Goal: Book appointment/travel/reservation

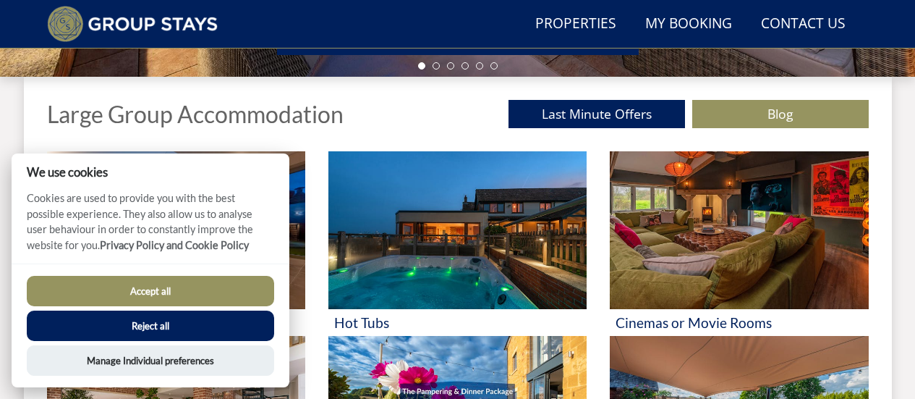
scroll to position [507, 0]
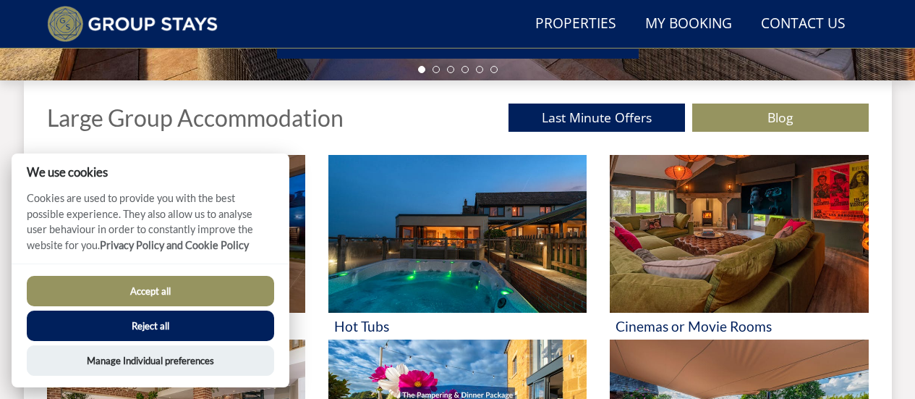
click at [135, 295] on button "Accept all" at bounding box center [150, 291] width 247 height 30
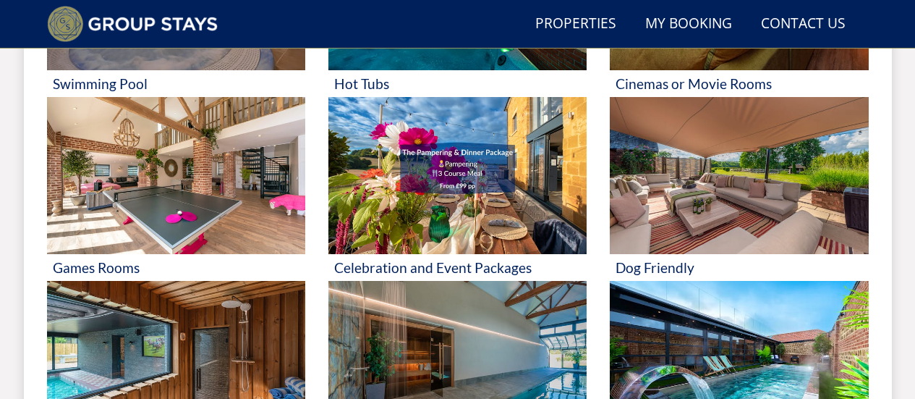
scroll to position [750, 0]
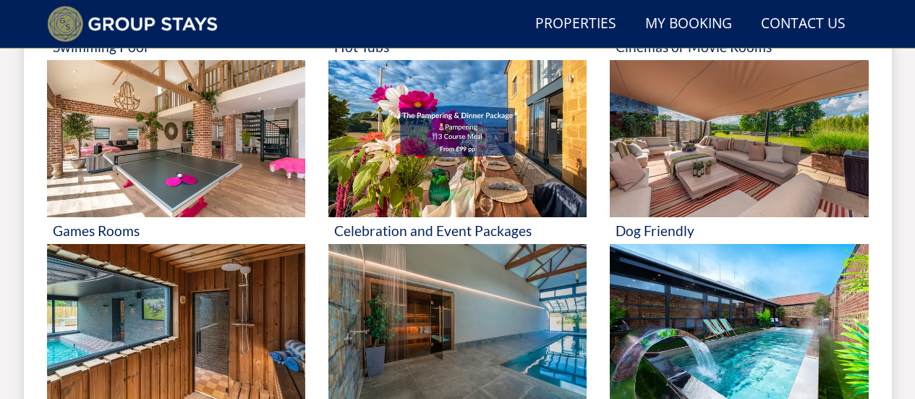
scroll to position [781, 0]
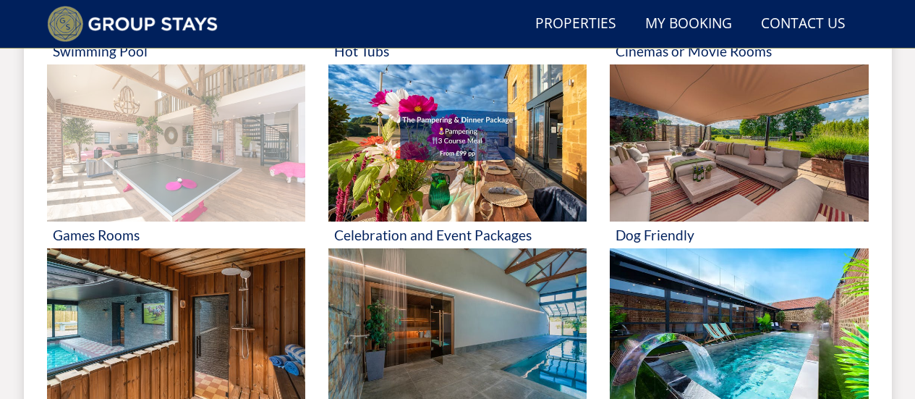
click at [124, 130] on img at bounding box center [176, 143] width 258 height 158
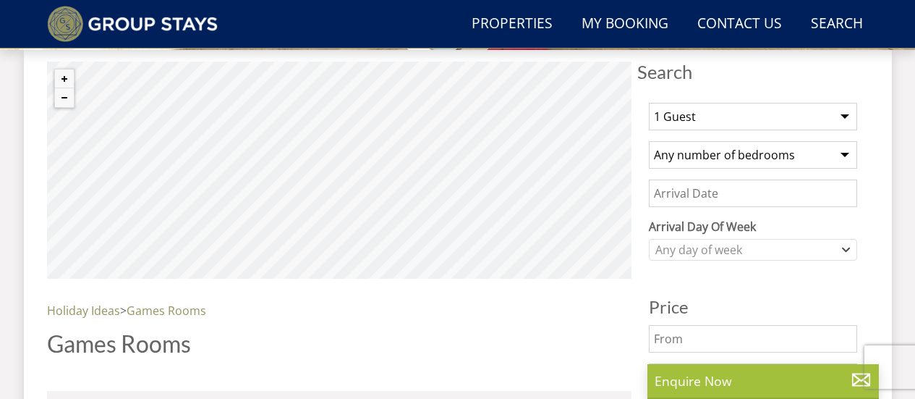
scroll to position [540, 0]
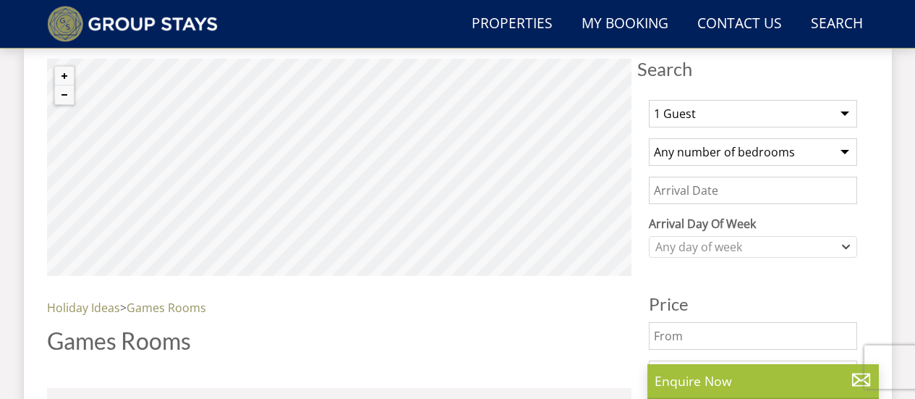
click at [678, 112] on select "1 Guest 2 Guests 3 Guests 4 Guests 5 Guests 6 Guests 7 Guests 8 Guests 9 Guests…" at bounding box center [753, 113] width 208 height 27
select select "8"
click at [649, 100] on select "1 Guest 2 Guests 3 Guests 4 Guests 5 Guests 6 Guests 7 Guests 8 Guests 9 Guests…" at bounding box center [753, 113] width 208 height 27
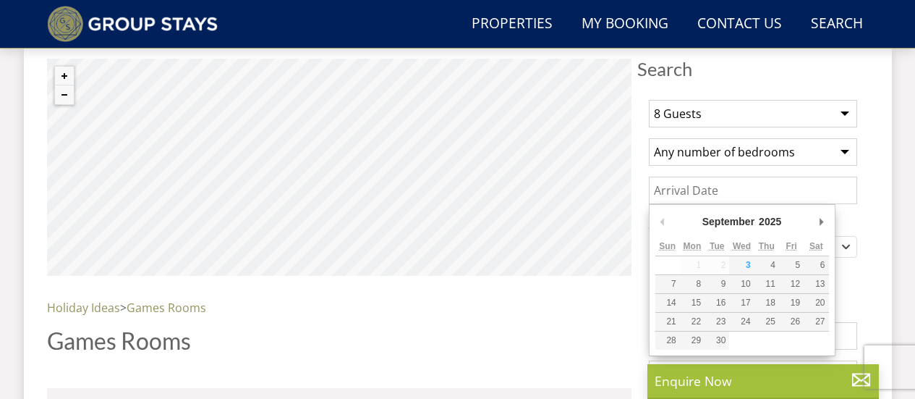
click at [680, 194] on input "Date" at bounding box center [753, 190] width 208 height 27
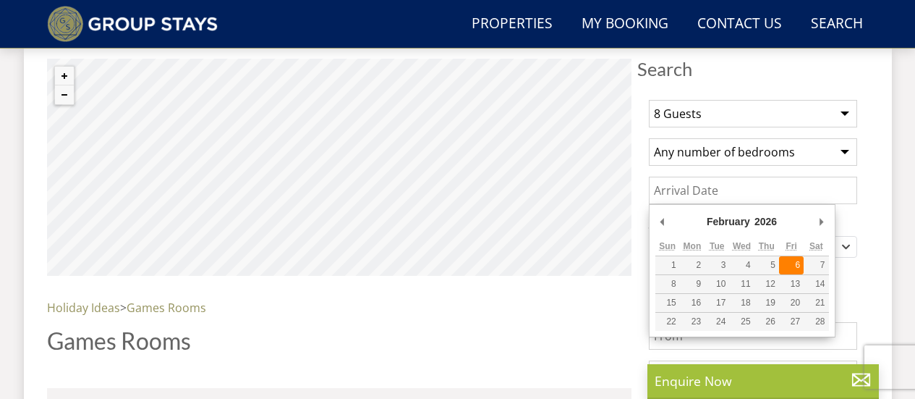
type input "[DATE]"
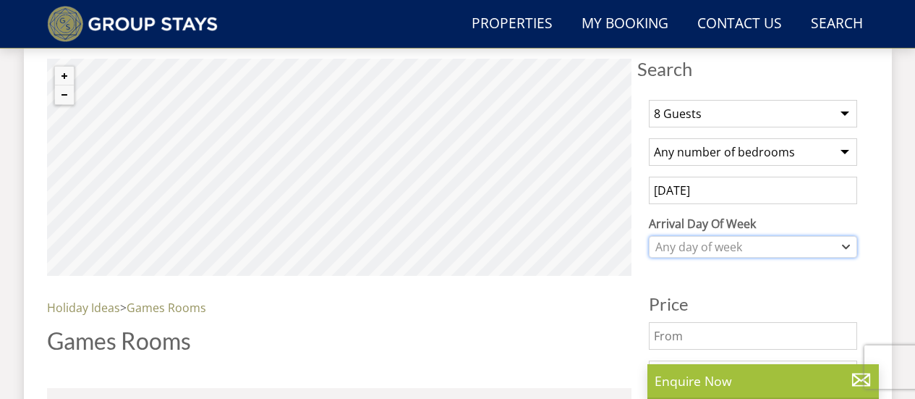
click at [741, 239] on div "Any day of week" at bounding box center [745, 247] width 187 height 16
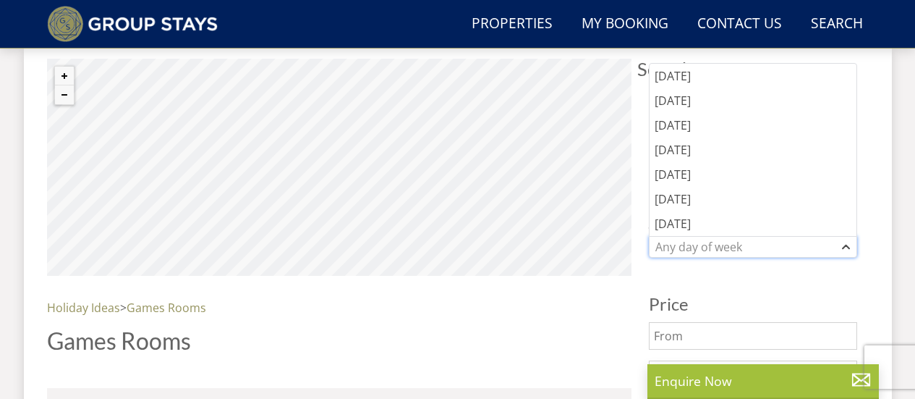
click at [741, 239] on div "Any day of week" at bounding box center [745, 247] width 187 height 16
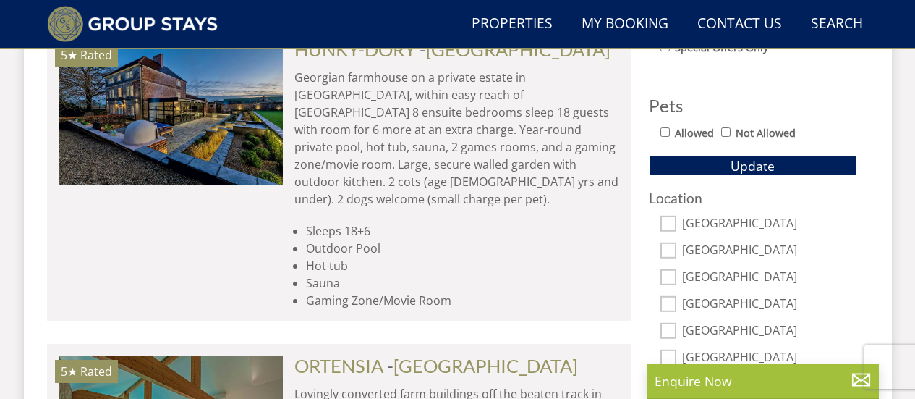
scroll to position [902, 0]
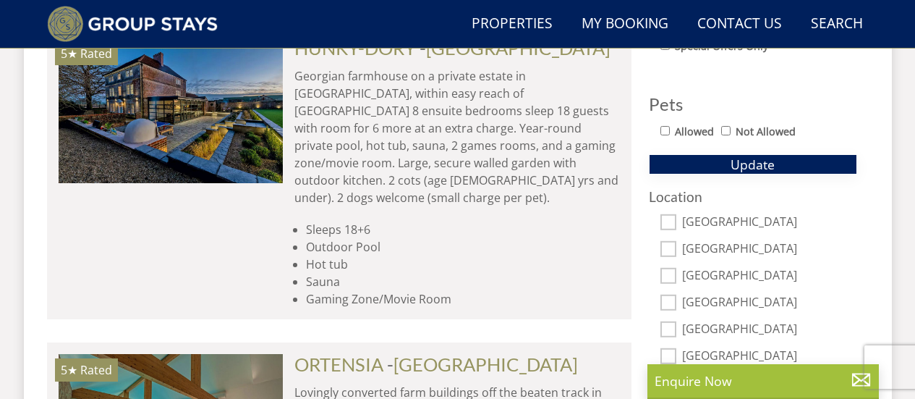
click at [695, 163] on button "Update" at bounding box center [753, 164] width 208 height 20
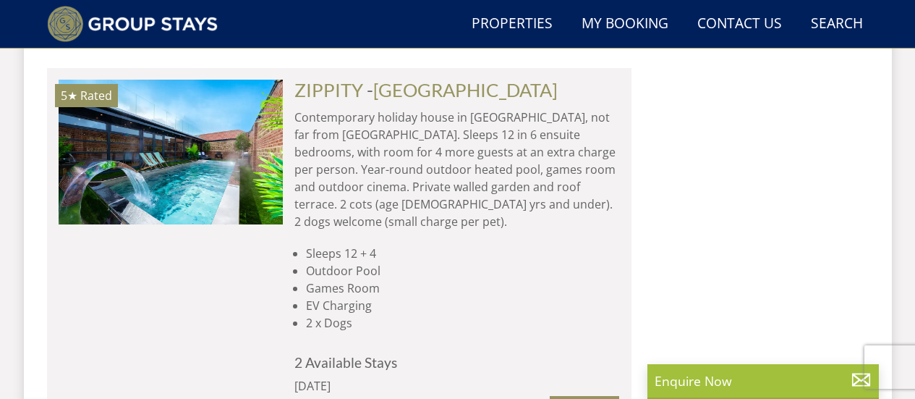
scroll to position [2961, 0]
